Goal: Task Accomplishment & Management: Complete application form

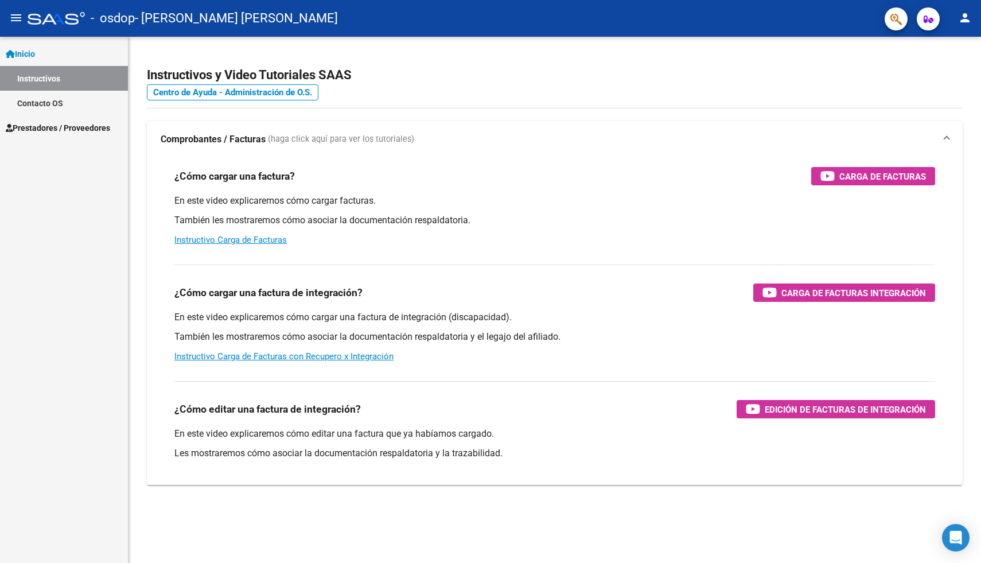
click at [45, 54] on link "Inicio" at bounding box center [64, 53] width 128 height 25
click at [32, 52] on span "Inicio" at bounding box center [20, 54] width 29 height 13
click at [53, 120] on link "Prestadores / Proveedores" at bounding box center [64, 127] width 128 height 25
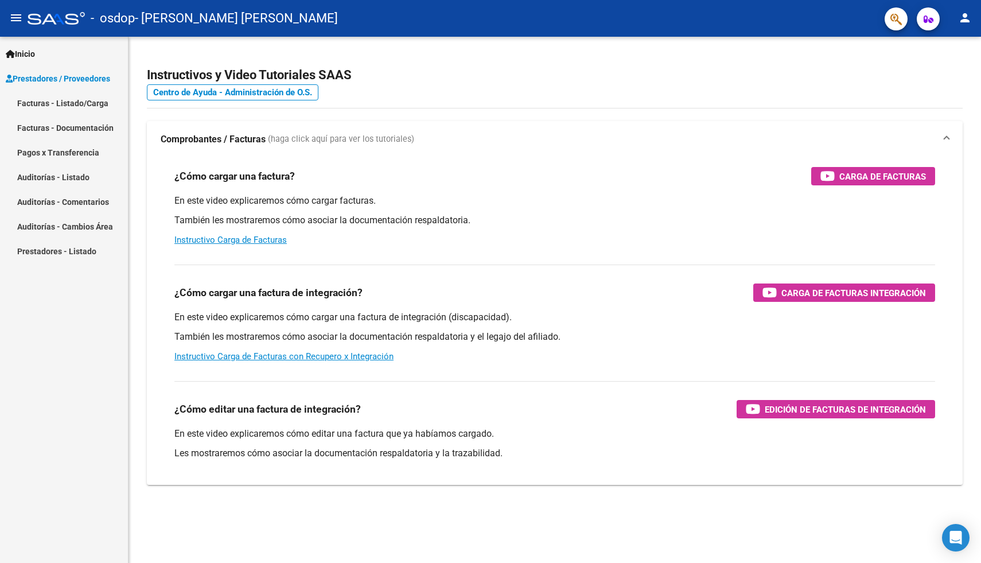
click at [86, 101] on link "Facturas - Listado/Carga" at bounding box center [64, 103] width 128 height 25
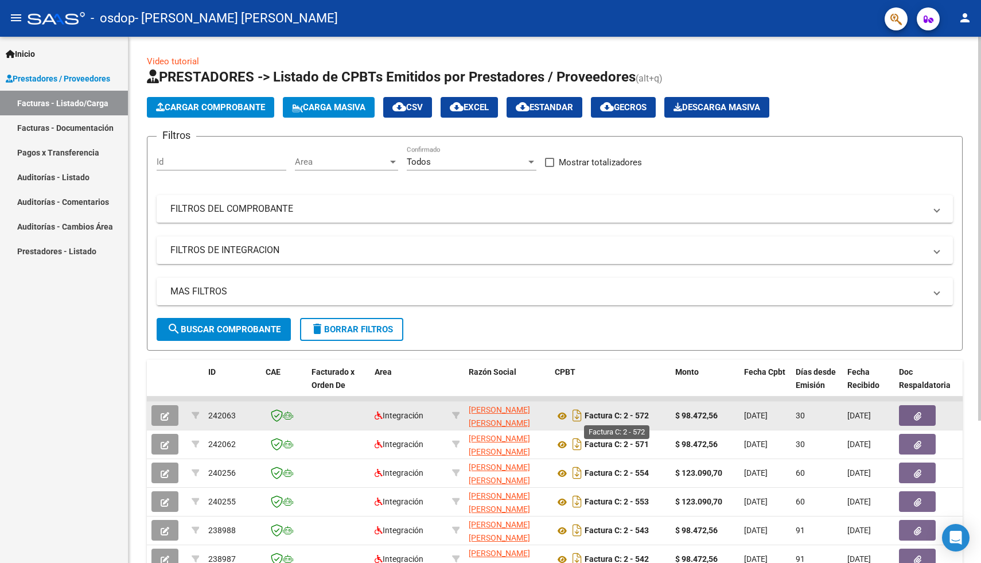
click at [600, 420] on strong "Factura C: 2 - 572" at bounding box center [616, 415] width 64 height 9
click at [563, 414] on icon at bounding box center [562, 416] width 15 height 14
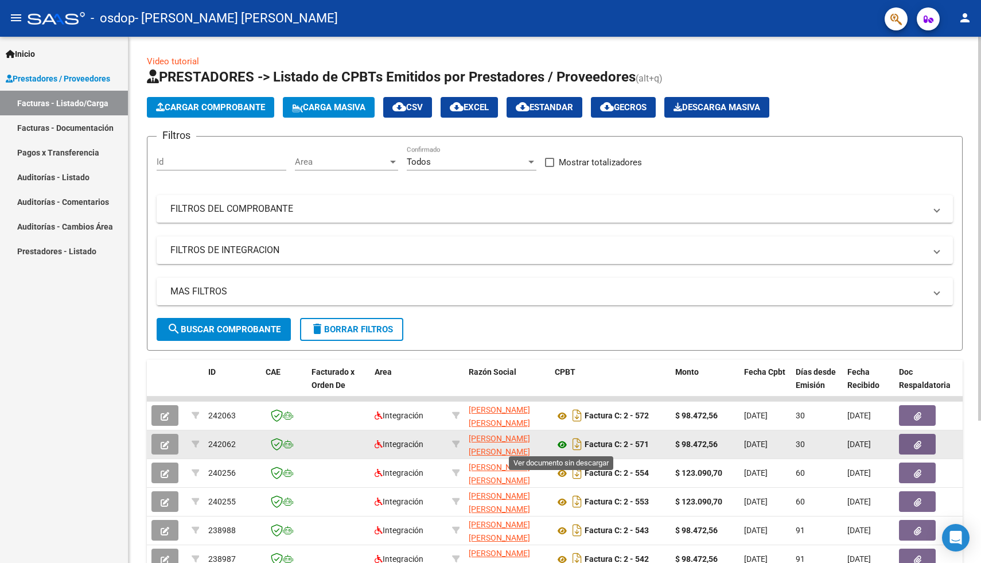
click at [562, 446] on icon at bounding box center [562, 445] width 15 height 14
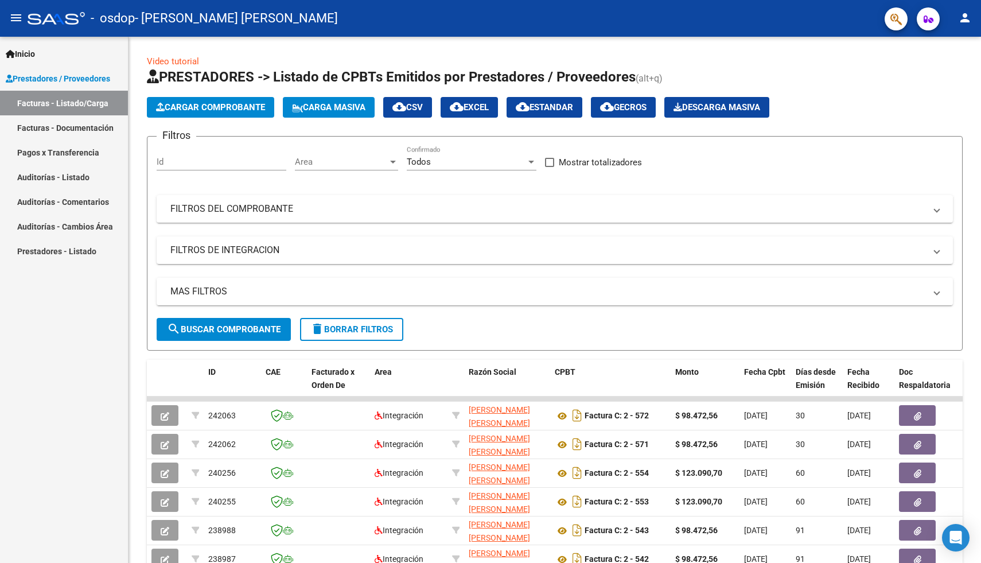
click at [71, 83] on span "Prestadores / Proveedores" at bounding box center [58, 78] width 104 height 13
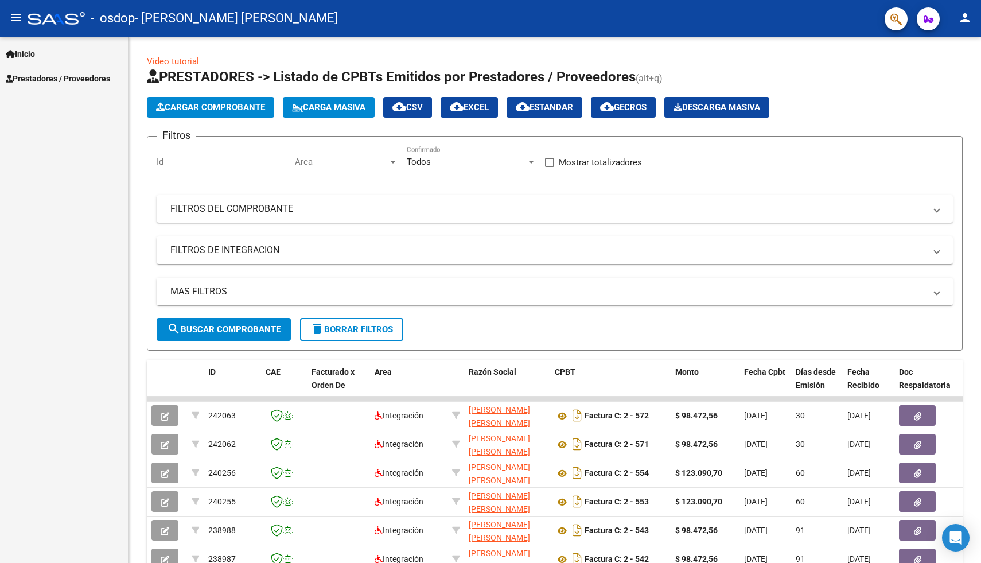
click at [71, 83] on span "Prestadores / Proveedores" at bounding box center [58, 78] width 104 height 13
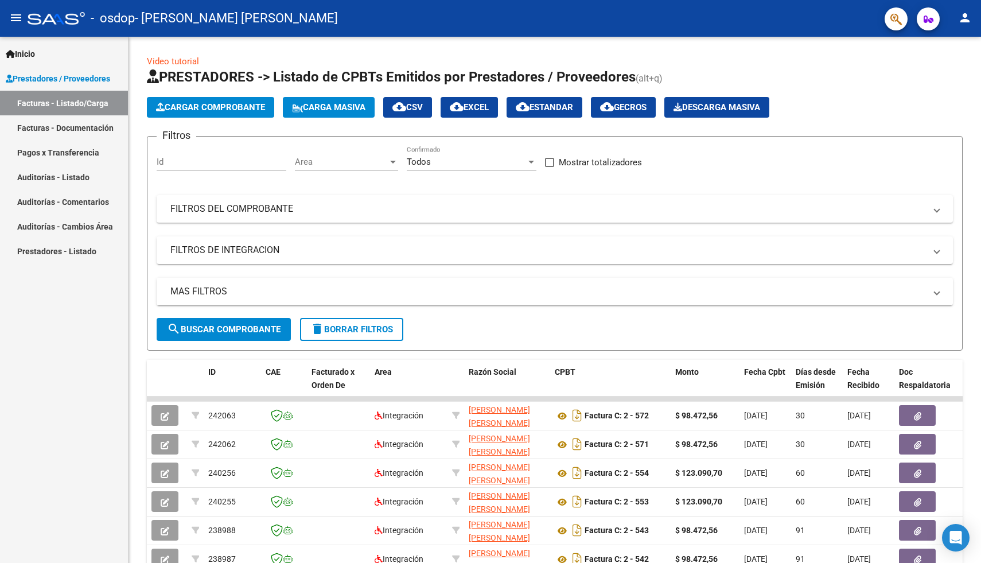
click at [71, 104] on link "Facturas - Listado/Carga" at bounding box center [64, 103] width 128 height 25
click at [228, 106] on span "Cargar Comprobante" at bounding box center [210, 107] width 109 height 10
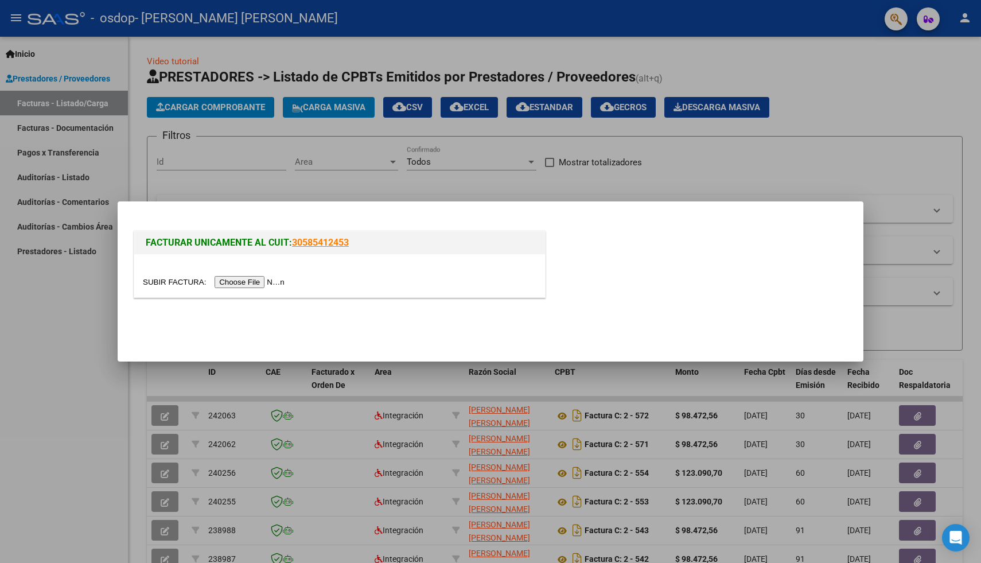
click at [254, 286] on input "file" at bounding box center [215, 282] width 145 height 12
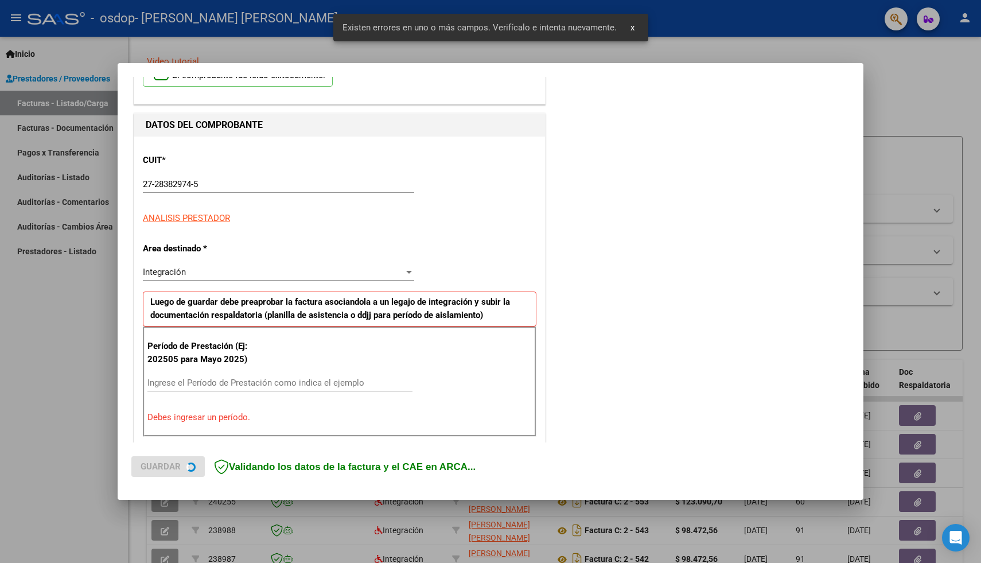
scroll to position [194, 0]
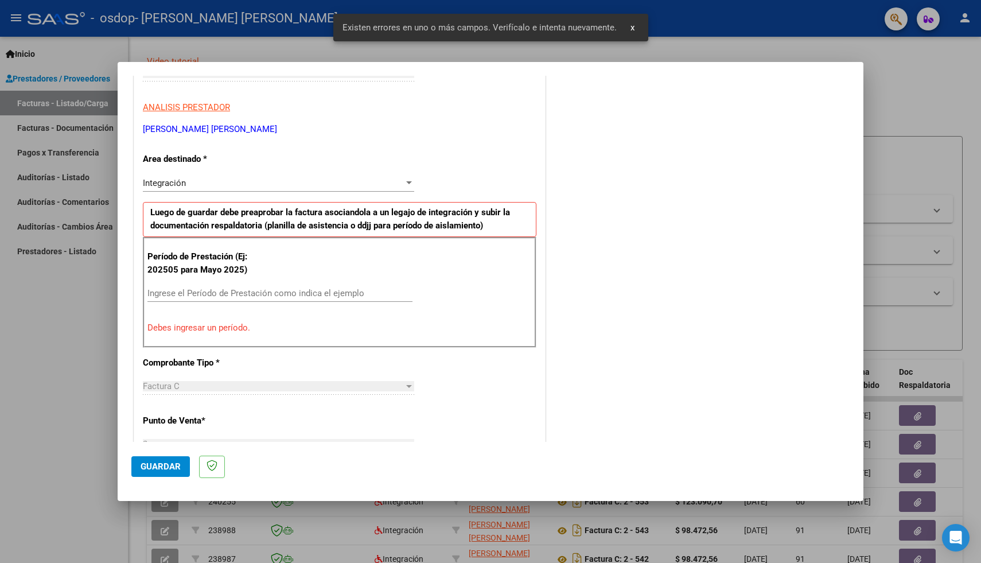
click at [201, 288] on input "Ingrese el Período de Prestación como indica el ejemplo" at bounding box center [279, 293] width 265 height 10
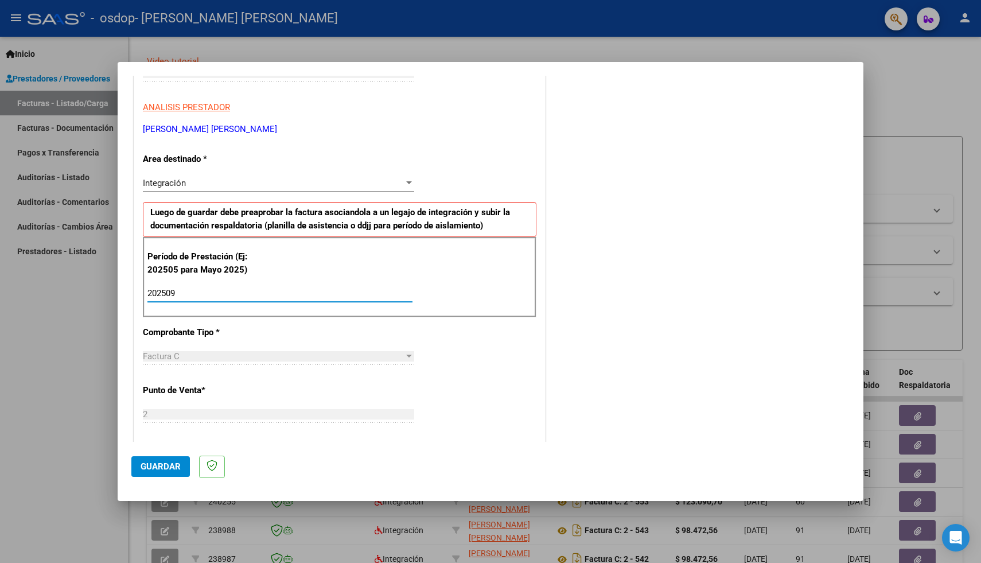
type input "202509"
click at [471, 426] on div "CUIT * 27-28382974-5 Ingresar CUIT ANALISIS PRESTADOR [PERSON_NAME] [PERSON_NAM…" at bounding box center [339, 457] width 411 height 863
click at [167, 467] on span "Guardar" at bounding box center [161, 466] width 40 height 10
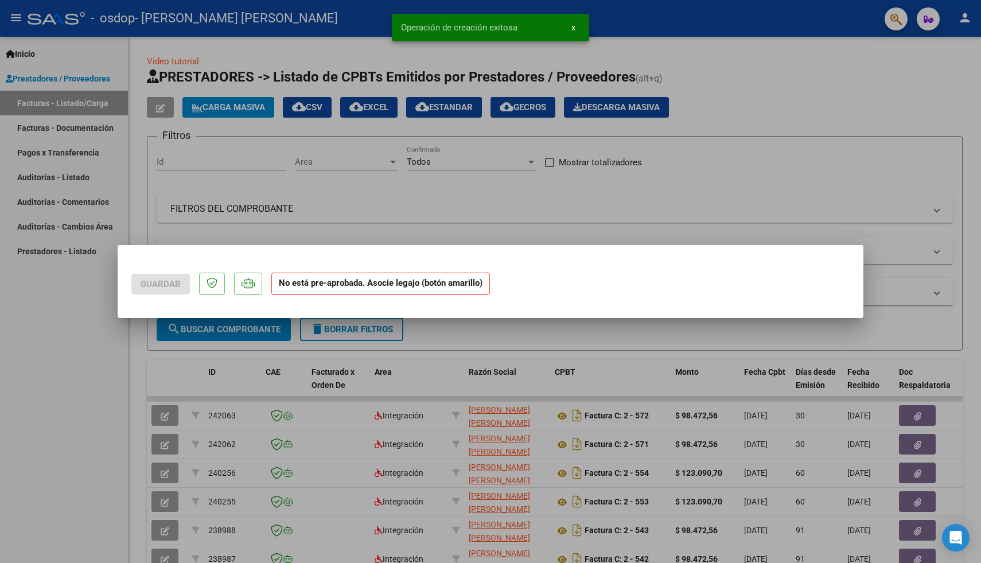
scroll to position [0, 0]
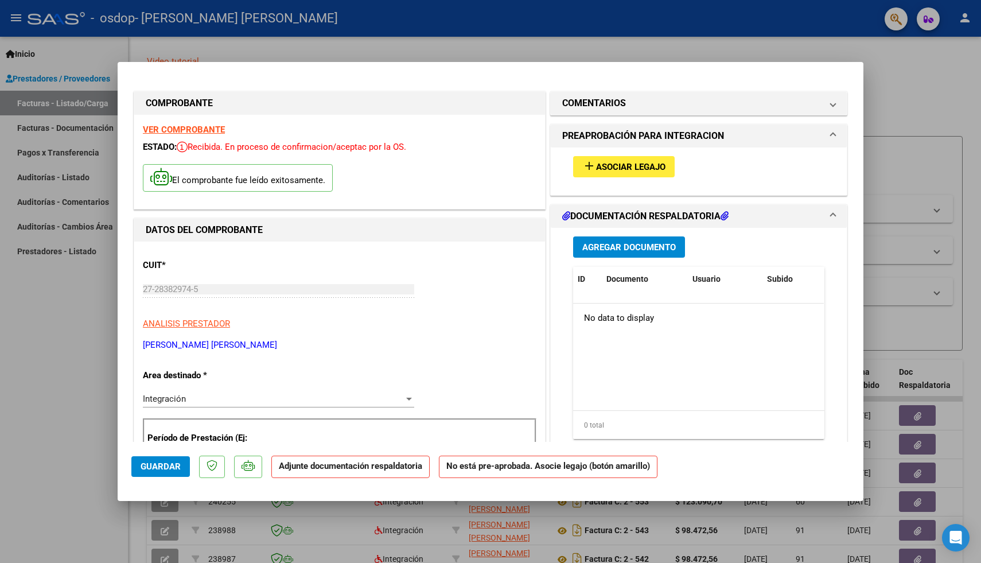
click at [649, 168] on span "Asociar Legajo" at bounding box center [630, 167] width 69 height 10
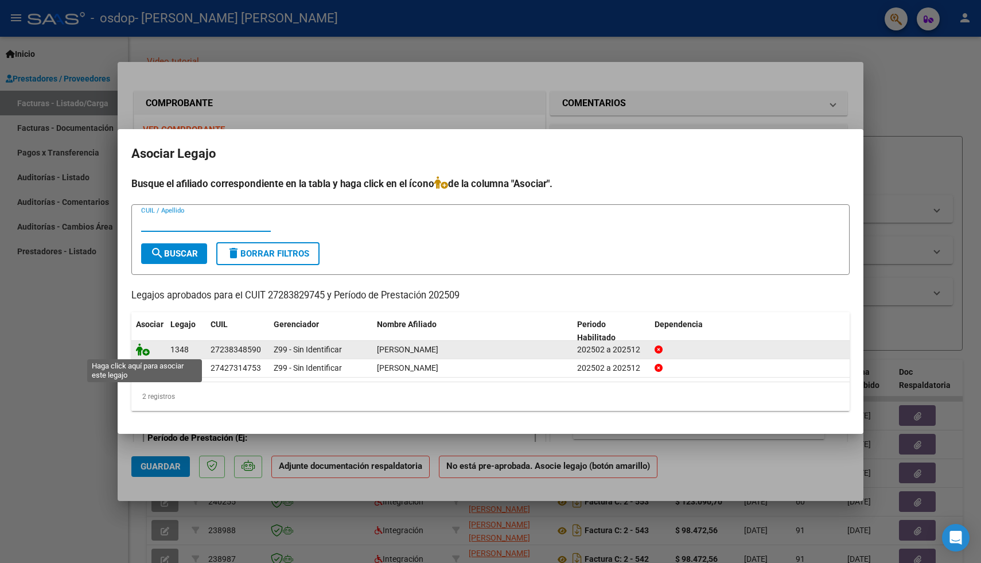
click at [145, 351] on icon at bounding box center [143, 349] width 14 height 13
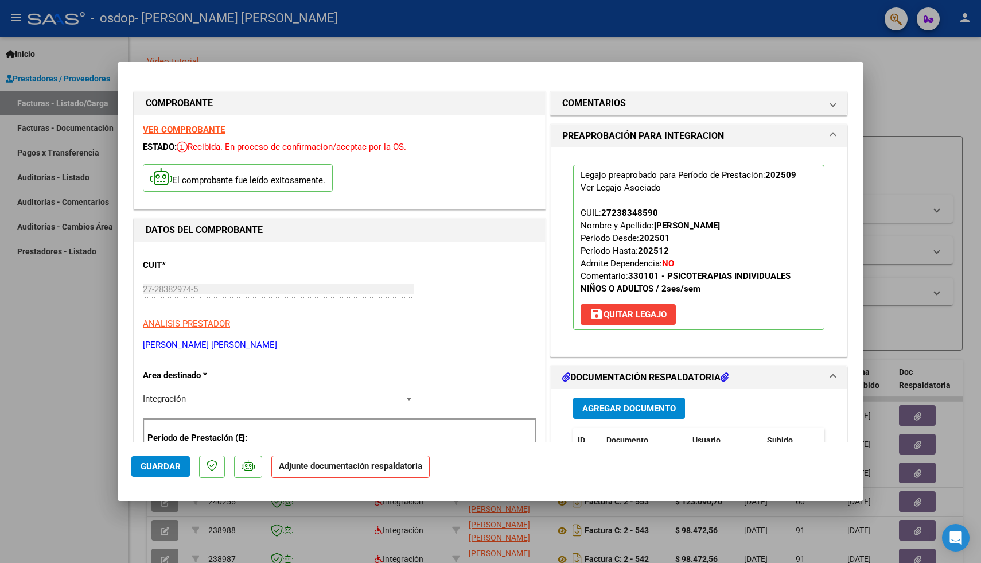
click at [643, 403] on span "Agregar Documento" at bounding box center [628, 408] width 93 height 10
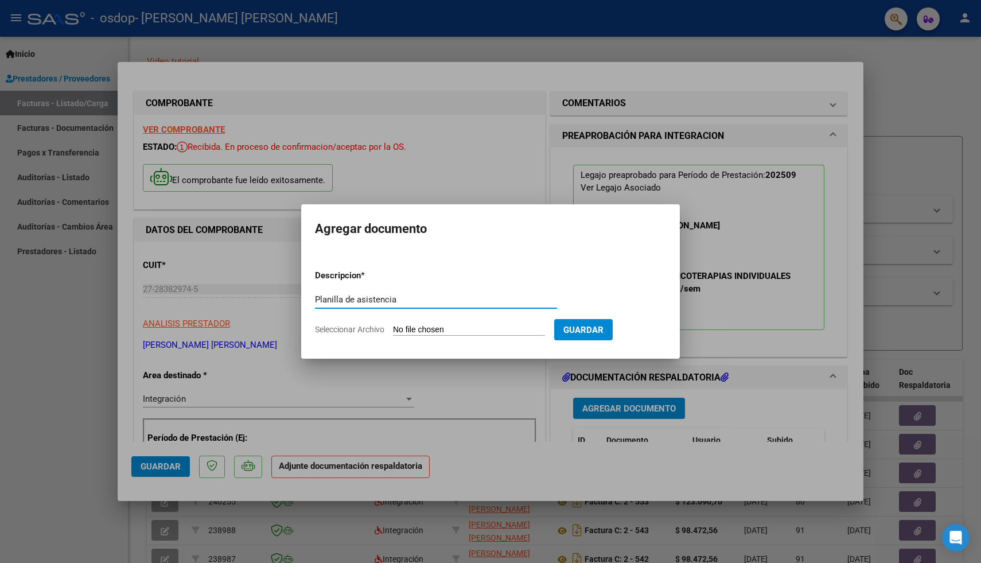
type input "Planilla de asistencia"
click at [532, 333] on input "Seleccionar Archivo" at bounding box center [469, 330] width 152 height 11
type input "C:\fakepath\Pierettosep.pdf"
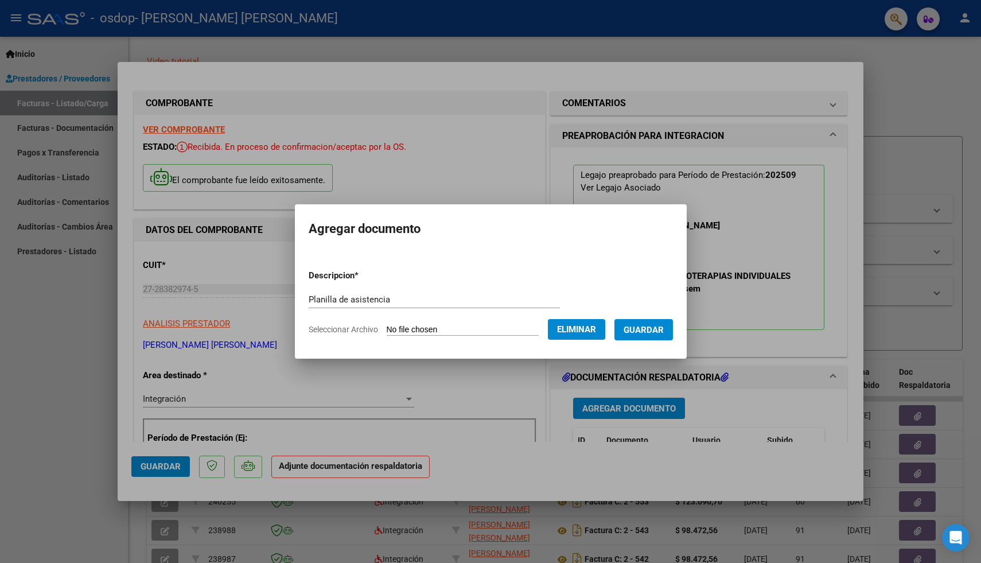
click at [654, 326] on span "Guardar" at bounding box center [643, 330] width 40 height 10
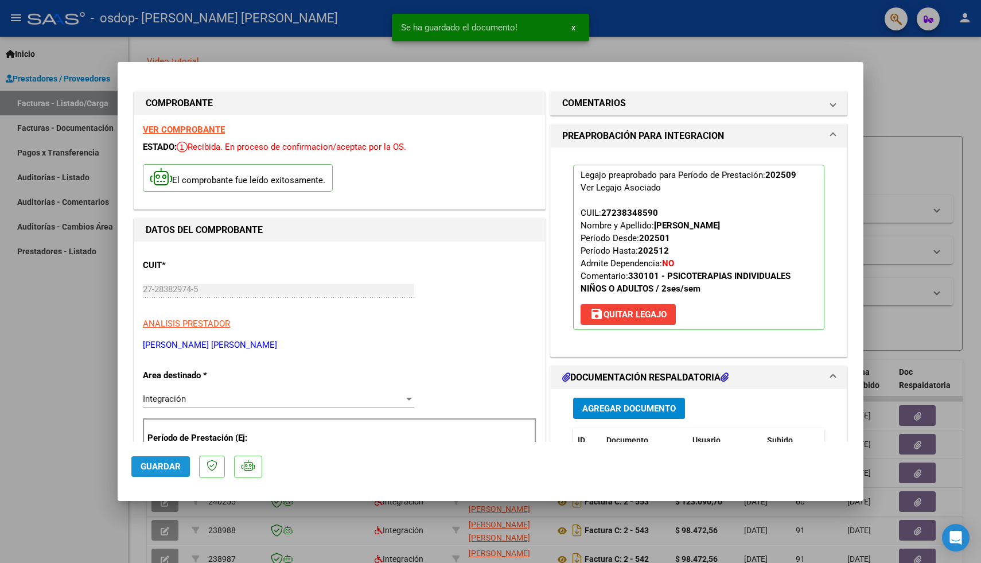
click at [161, 463] on span "Guardar" at bounding box center [161, 466] width 40 height 10
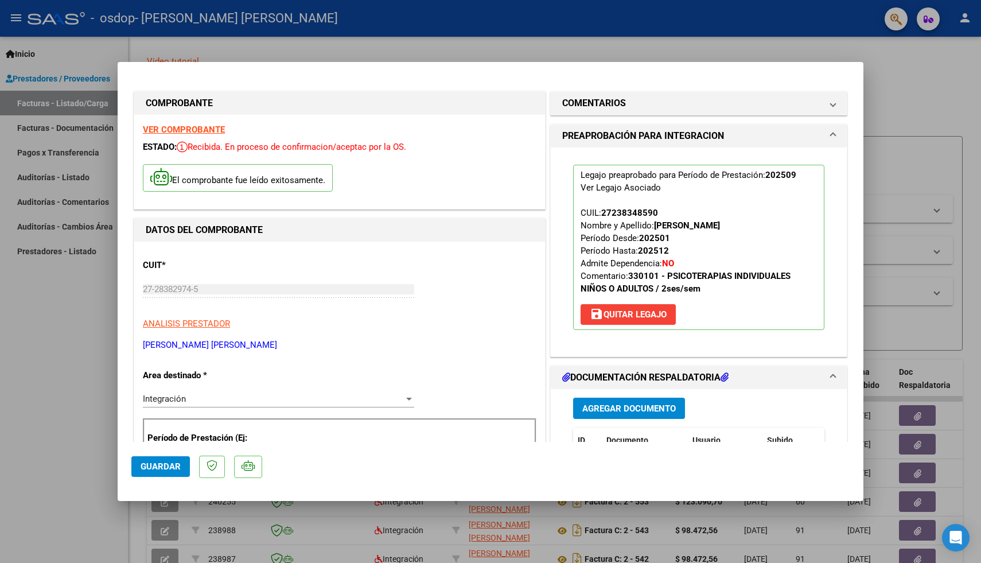
click at [60, 500] on div at bounding box center [490, 281] width 981 height 563
type input "$ 0,00"
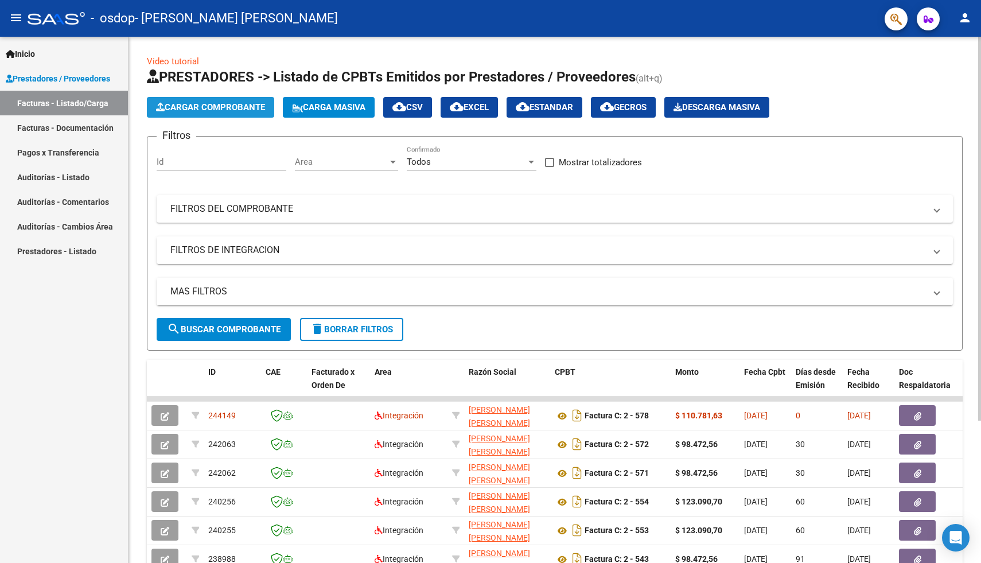
click at [204, 102] on span "Cargar Comprobante" at bounding box center [210, 107] width 109 height 10
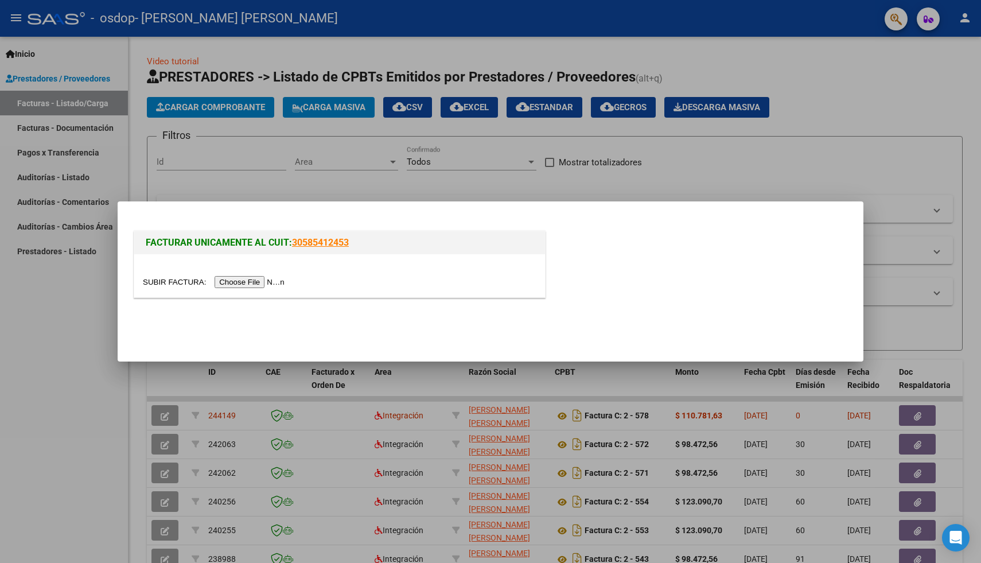
click at [247, 286] on input "file" at bounding box center [215, 282] width 145 height 12
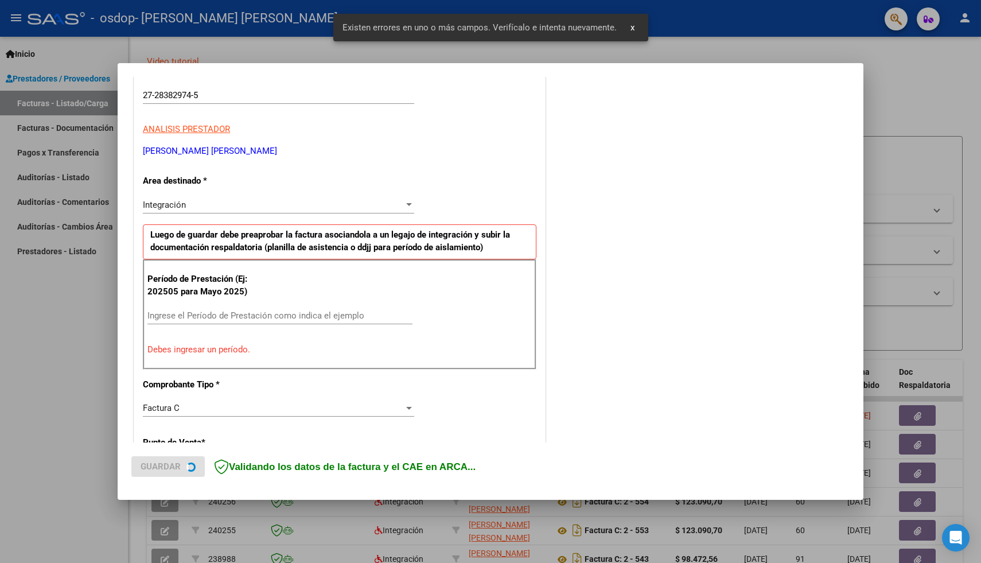
scroll to position [194, 0]
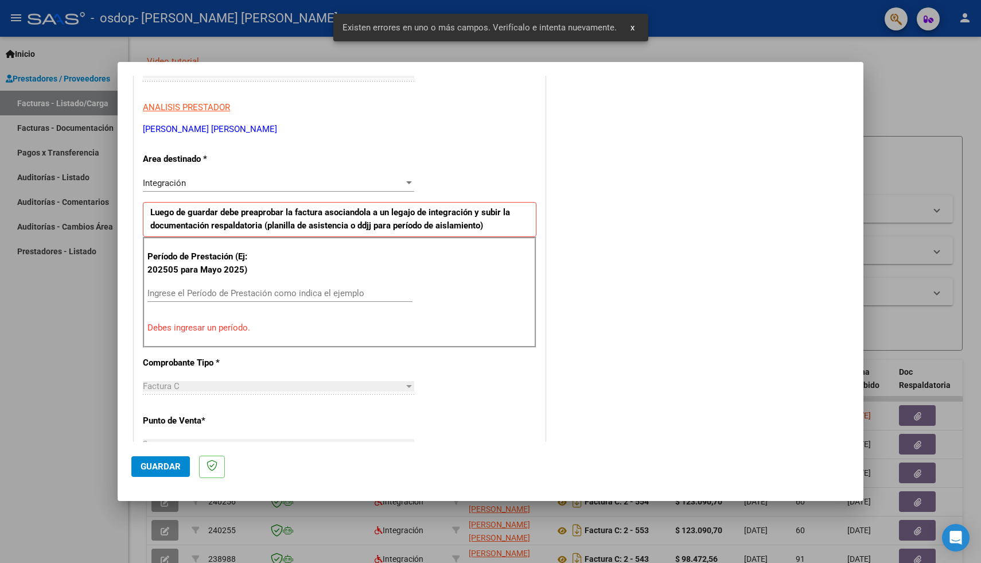
click at [197, 301] on div "Ingrese el Período de Prestación como indica el ejemplo" at bounding box center [279, 299] width 265 height 28
click at [197, 293] on input "Ingrese el Período de Prestación como indica el ejemplo" at bounding box center [279, 293] width 265 height 10
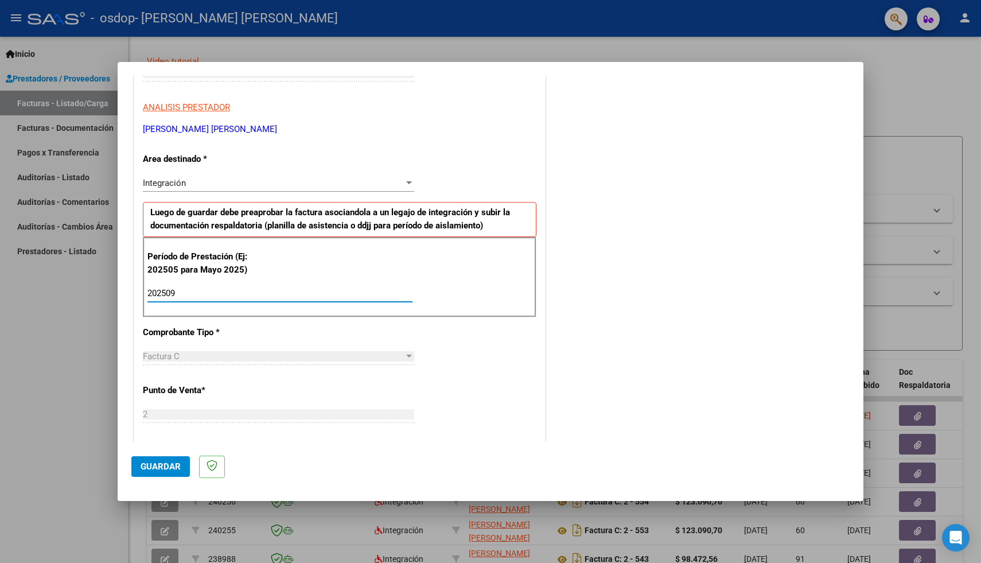
type input "202509"
click at [161, 467] on span "Guardar" at bounding box center [161, 466] width 40 height 10
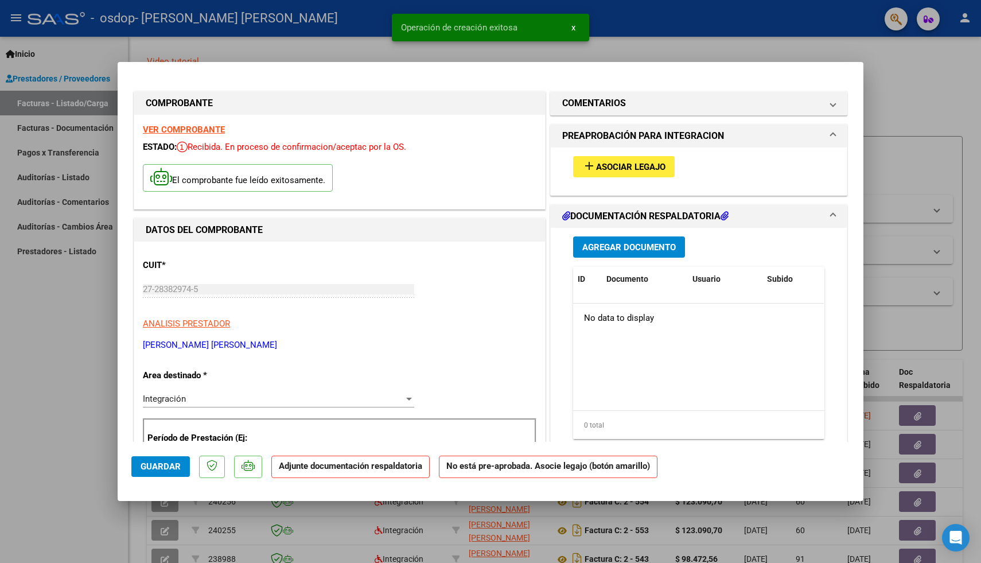
click at [617, 172] on span "Asociar Legajo" at bounding box center [630, 167] width 69 height 10
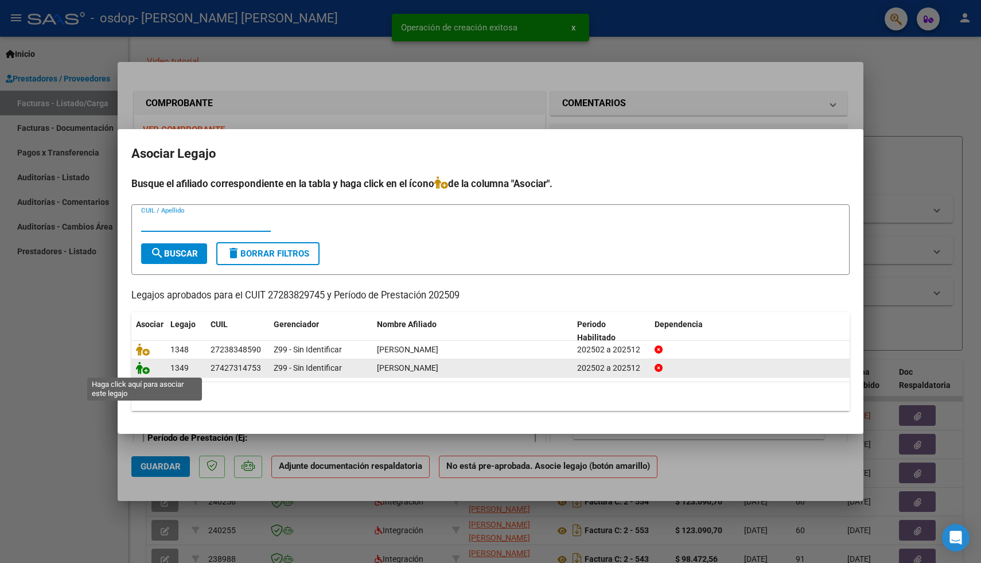
click at [143, 368] on icon at bounding box center [143, 367] width 14 height 13
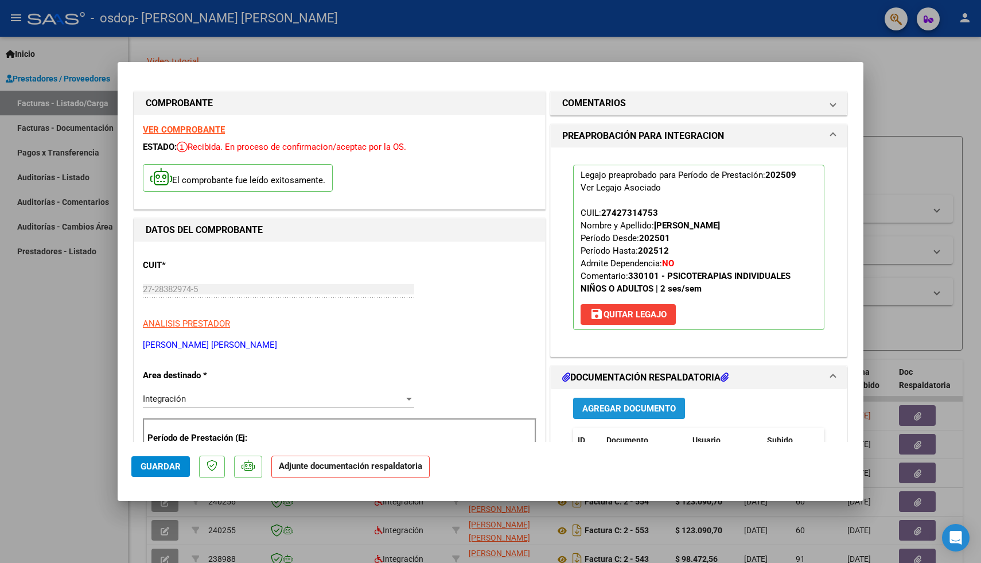
click at [623, 411] on span "Agregar Documento" at bounding box center [628, 408] width 93 height 10
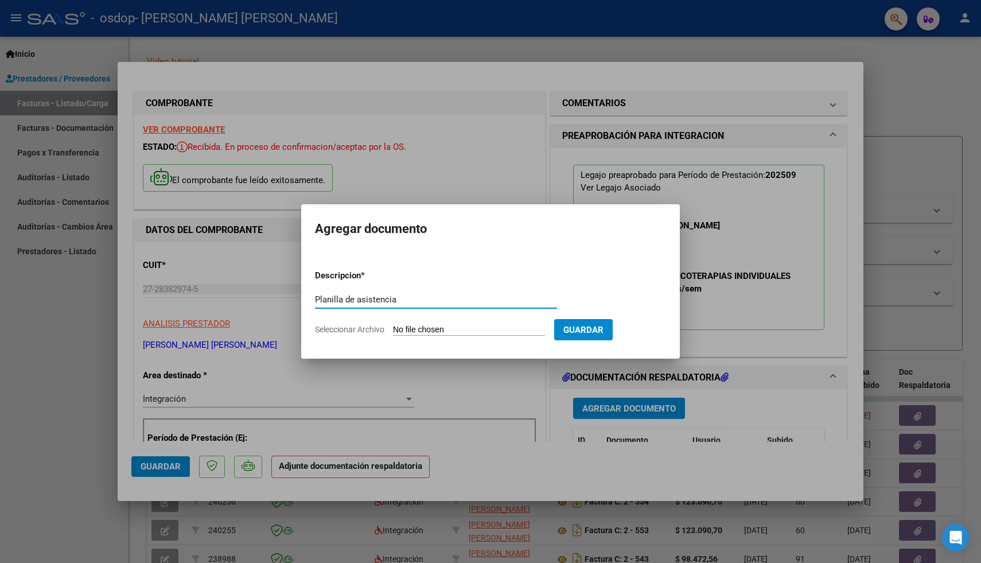
type input "Planilla de asistencia"
click at [477, 328] on input "Seleccionar Archivo" at bounding box center [469, 330] width 152 height 11
type input "C:\fakepath\Lifschitzsep25.pdf"
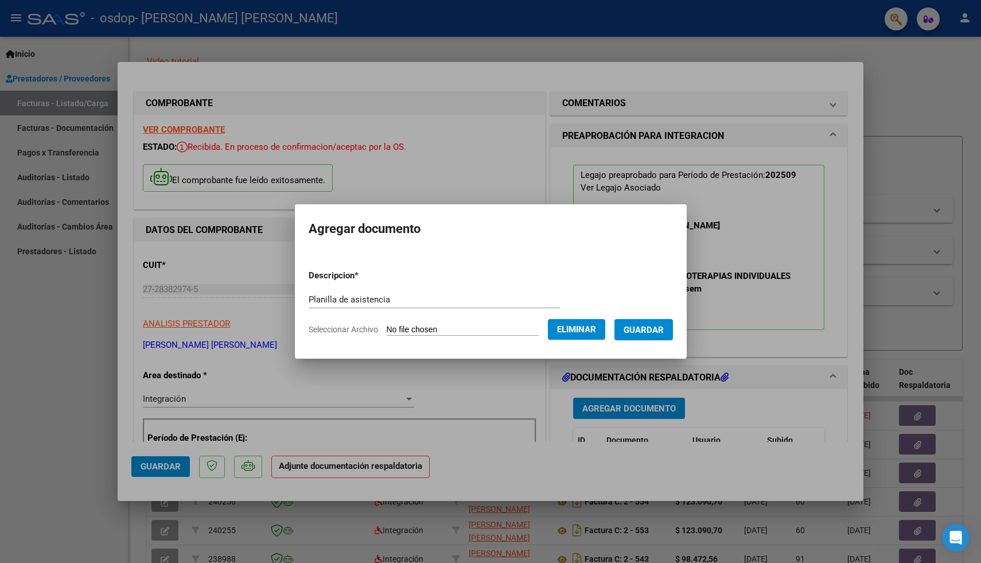
click at [648, 329] on span "Guardar" at bounding box center [643, 330] width 40 height 10
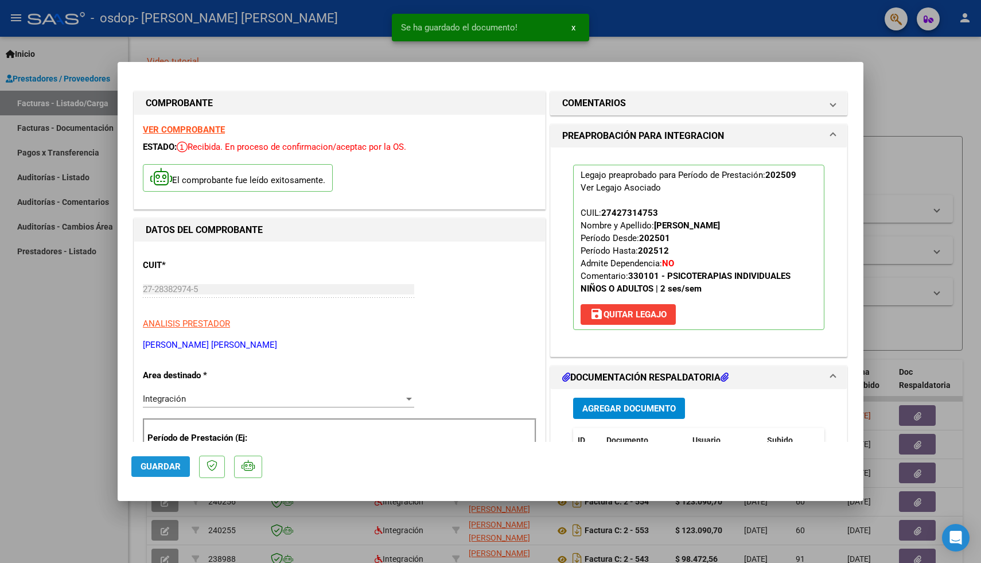
click at [156, 470] on span "Guardar" at bounding box center [161, 466] width 40 height 10
click at [40, 461] on div at bounding box center [490, 281] width 981 height 563
type input "$ 0,00"
